Goal: Task Accomplishment & Management: Manage account settings

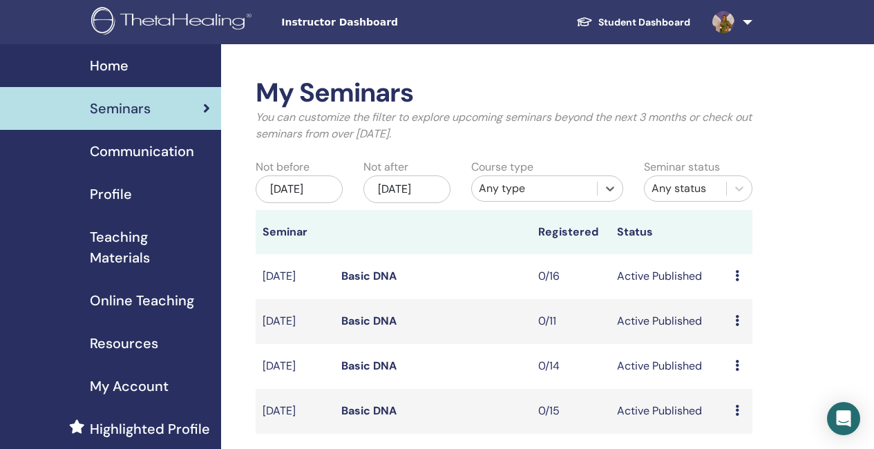
click at [181, 10] on img at bounding box center [173, 22] width 165 height 31
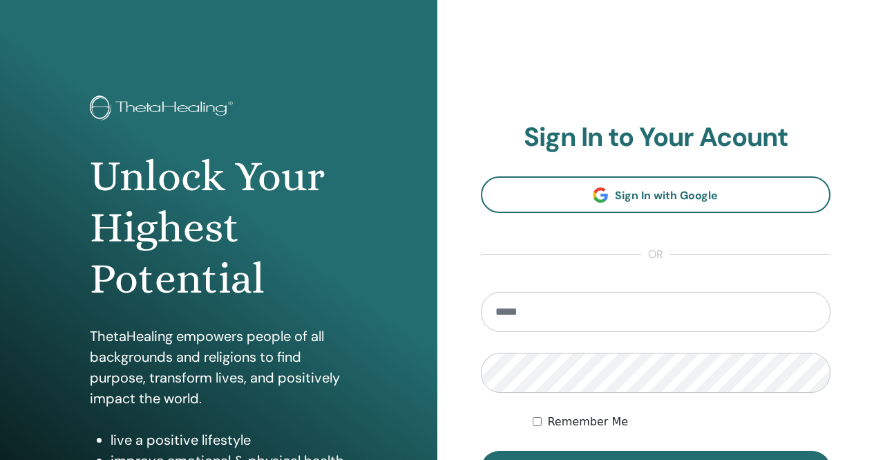
scroll to position [69, 0]
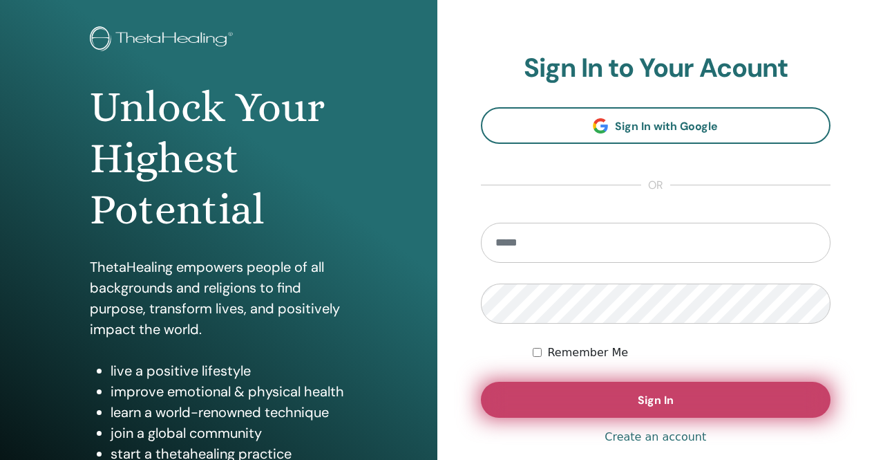
type input "**********"
click at [631, 399] on button "Sign In" at bounding box center [656, 400] width 350 height 36
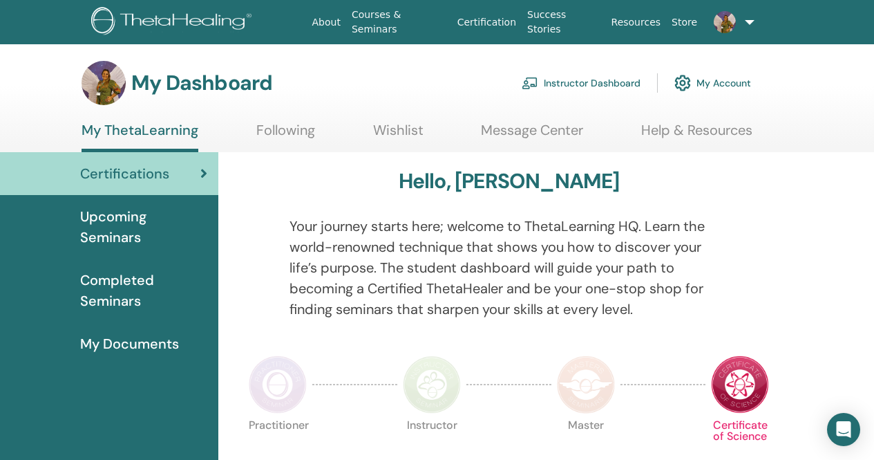
click at [565, 79] on link "Instructor Dashboard" at bounding box center [581, 83] width 119 height 30
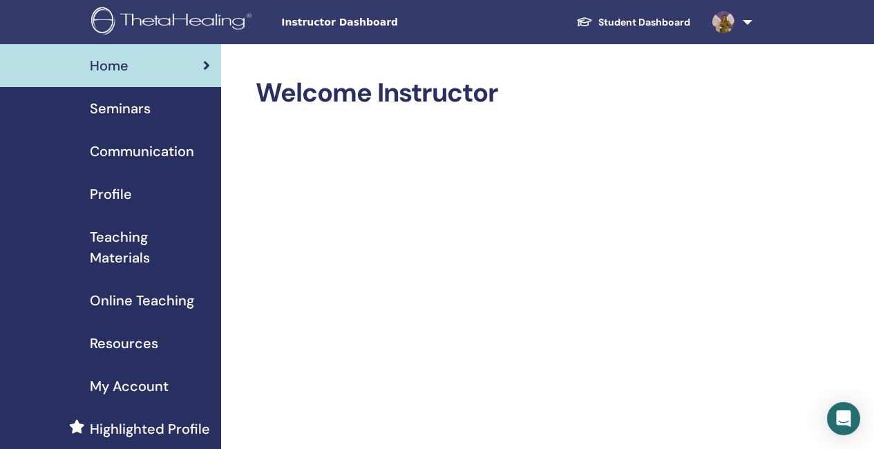
click at [144, 107] on span "Seminars" at bounding box center [120, 108] width 61 height 21
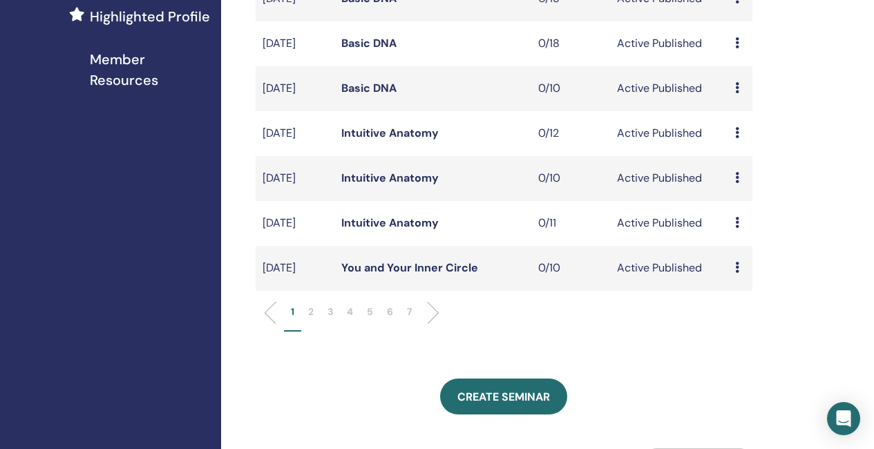
scroll to position [415, 0]
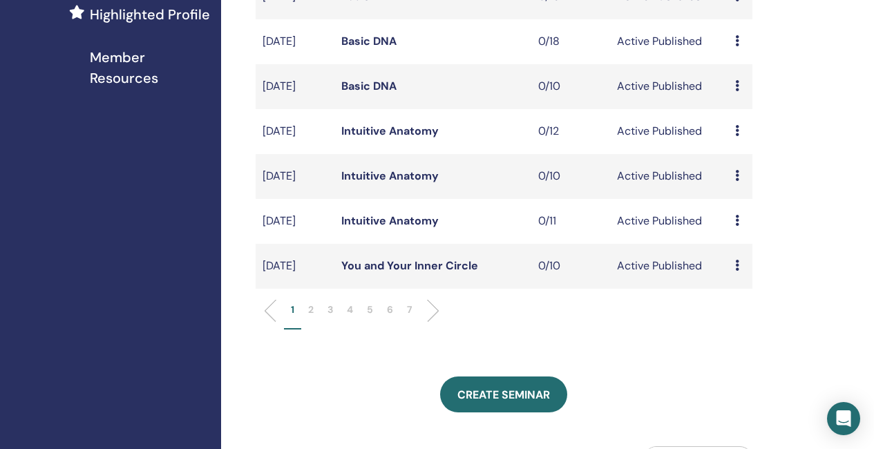
click at [433, 323] on li at bounding box center [428, 311] width 24 height 24
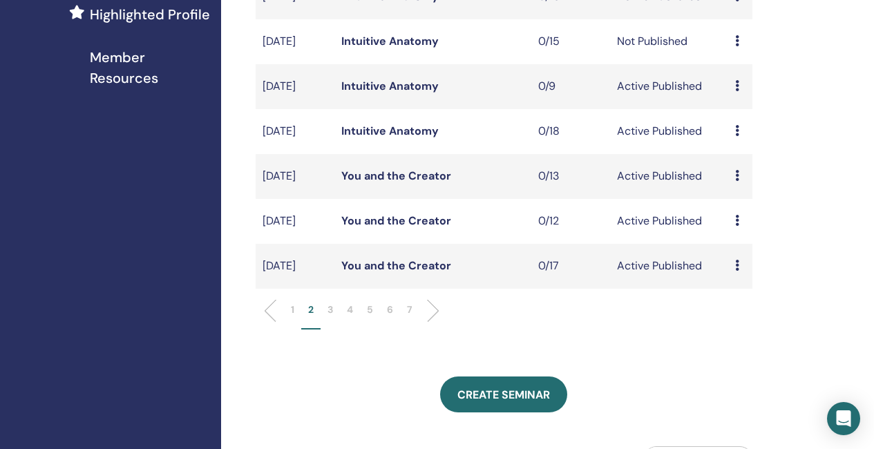
click at [431, 323] on li at bounding box center [428, 311] width 24 height 24
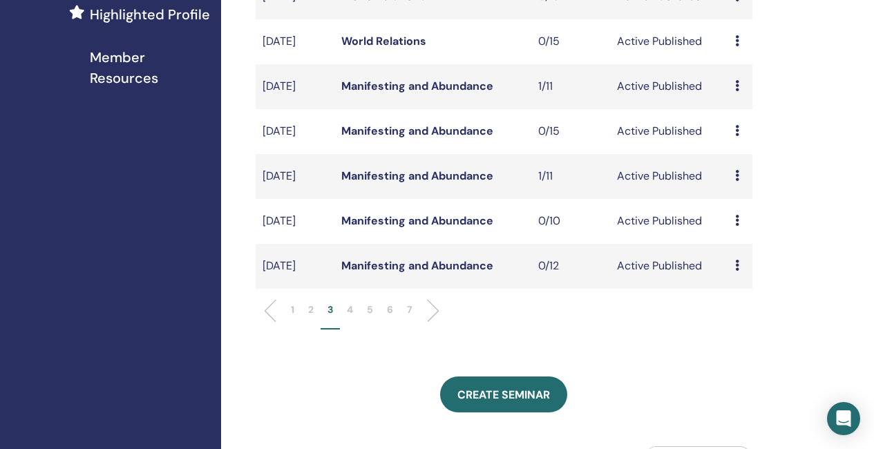
click at [436, 323] on li at bounding box center [428, 311] width 24 height 24
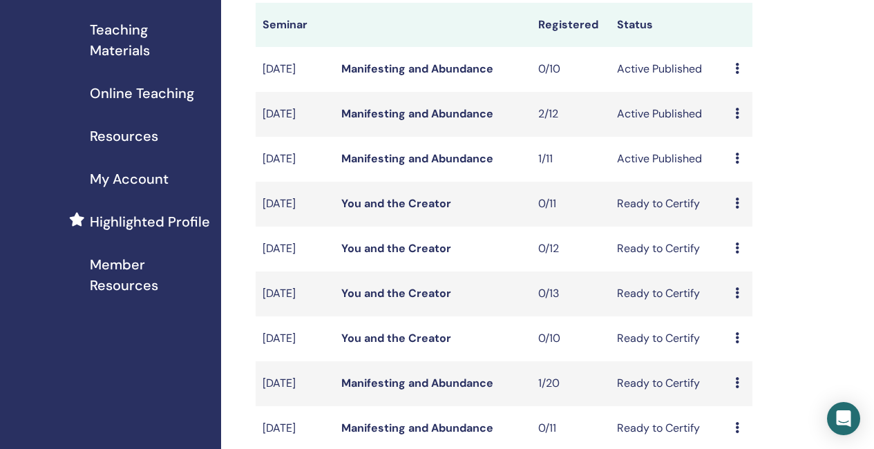
scroll to position [138, 0]
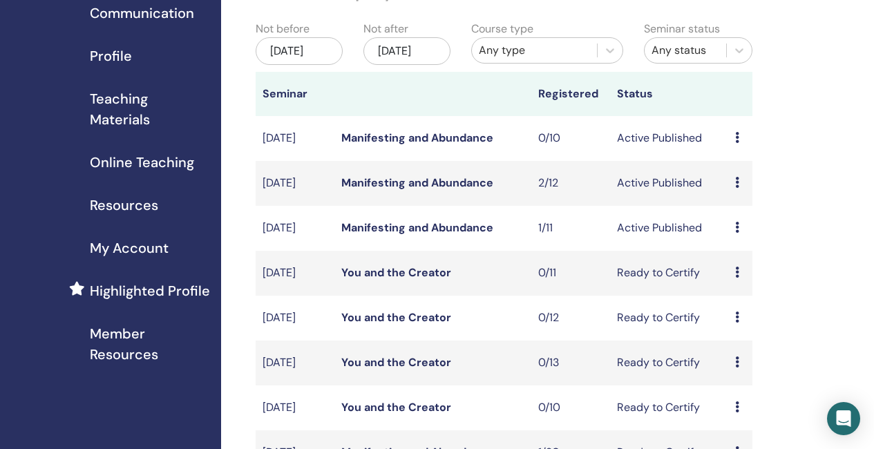
click at [440, 190] on link "Manifesting and Abundance" at bounding box center [418, 183] width 152 height 15
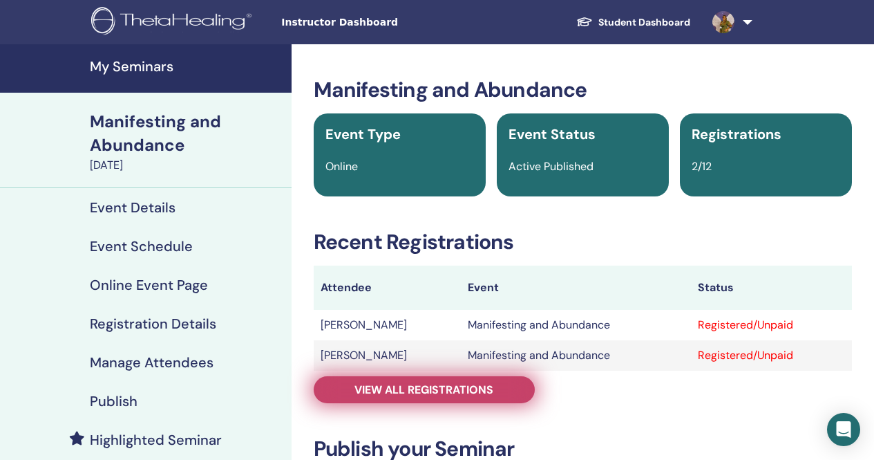
click at [408, 389] on span "View all registrations" at bounding box center [424, 389] width 139 height 15
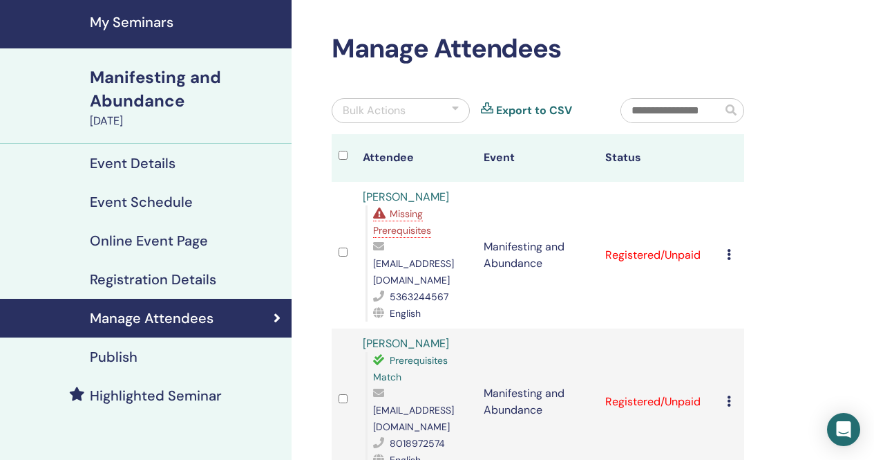
scroll to position [69, 0]
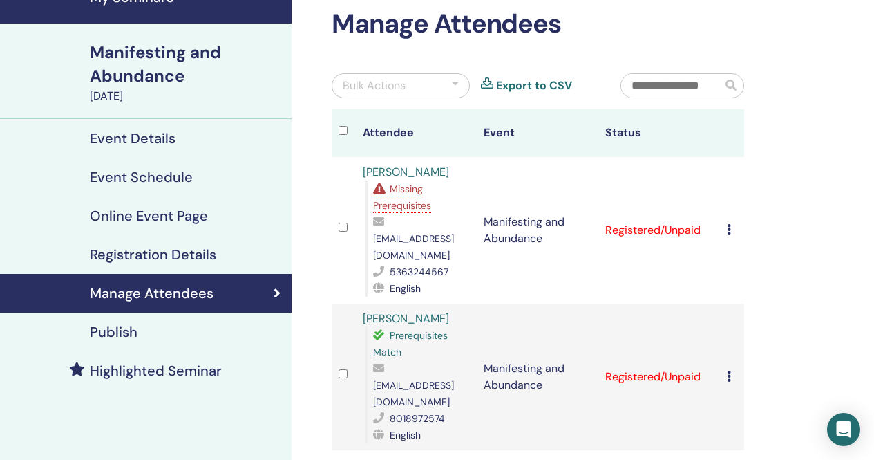
click at [424, 311] on link "[PERSON_NAME]" at bounding box center [406, 318] width 86 height 15
